Goal: Find specific page/section: Find specific page/section

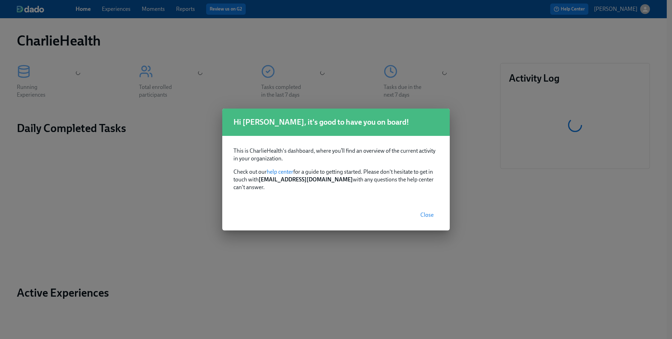
click at [432, 211] on span "Close" at bounding box center [426, 214] width 13 height 7
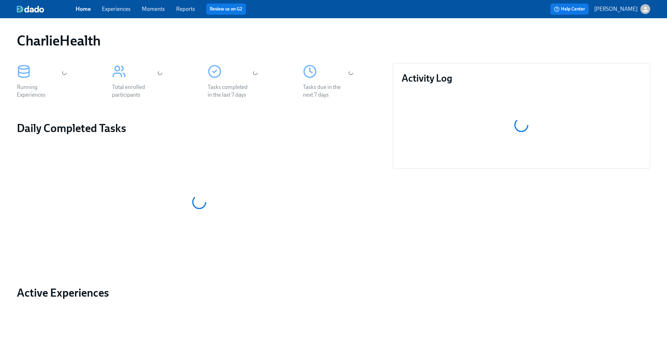
click at [111, 11] on link "Experiences" at bounding box center [116, 9] width 29 height 7
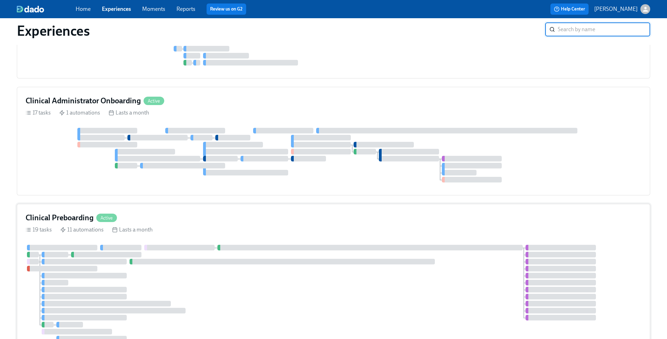
scroll to position [583, 0]
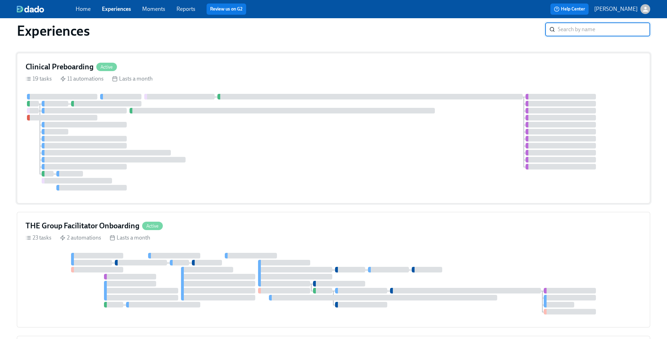
click at [169, 134] on div at bounding box center [334, 142] width 616 height 97
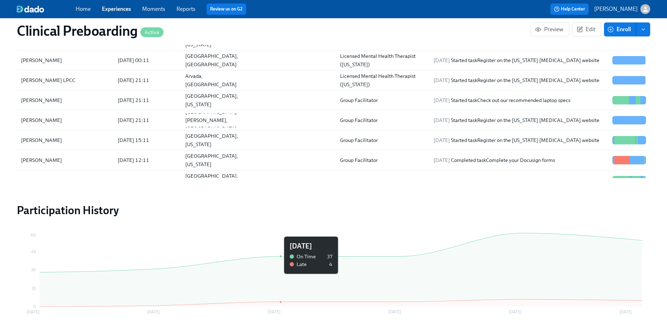
scroll to position [757, 0]
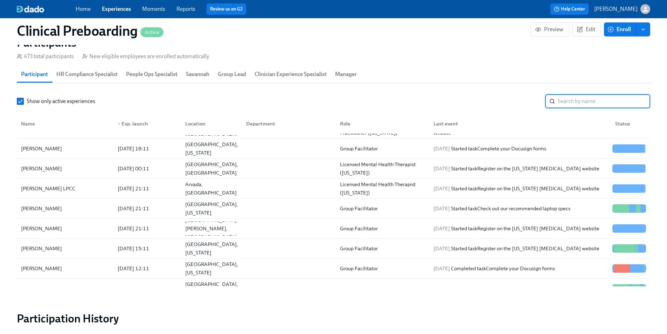
click at [593, 94] on input "search" at bounding box center [604, 101] width 92 height 14
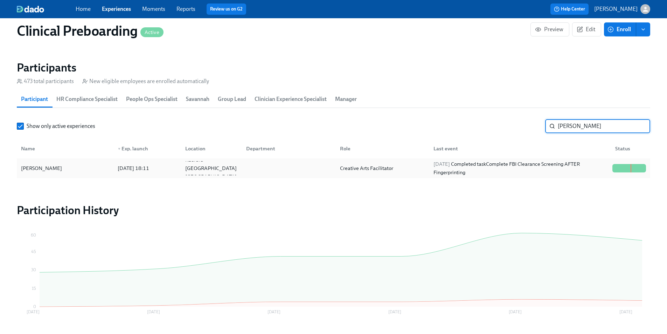
type input "[PERSON_NAME]"
click at [85, 161] on div "[PERSON_NAME]" at bounding box center [65, 168] width 94 height 14
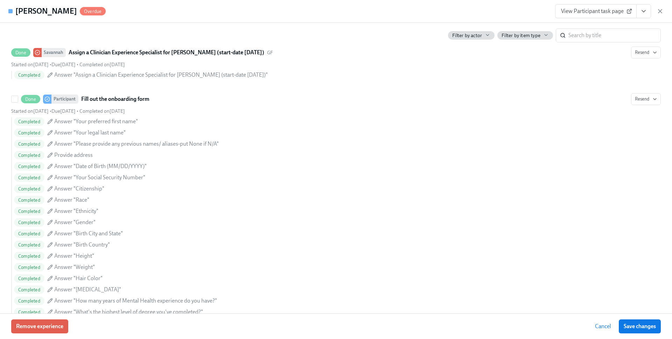
scroll to position [471, 0]
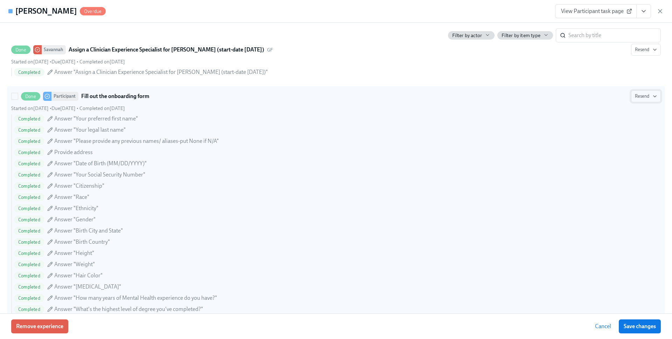
click at [652, 98] on icon "button" at bounding box center [655, 96] width 6 height 6
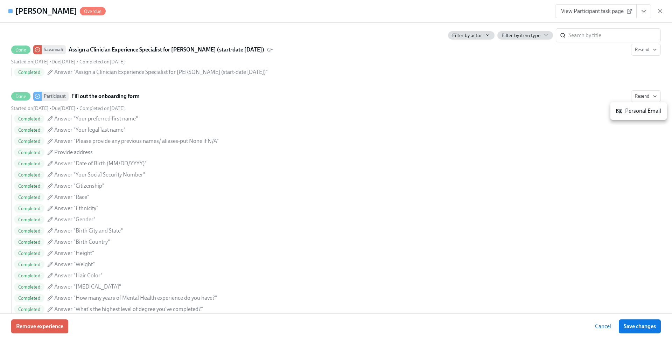
click at [633, 111] on div "Personal Email" at bounding box center [638, 111] width 45 height 8
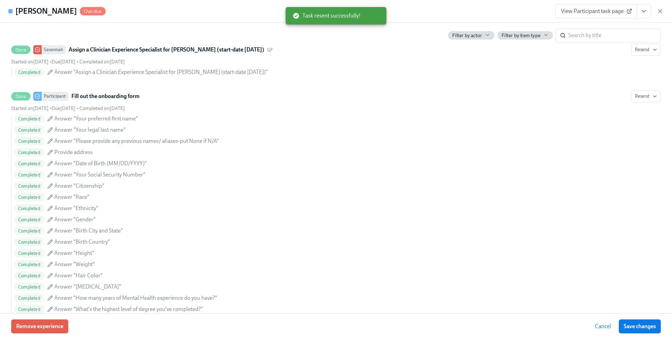
scroll to position [0, 8320]
